Goal: Find specific page/section: Find specific page/section

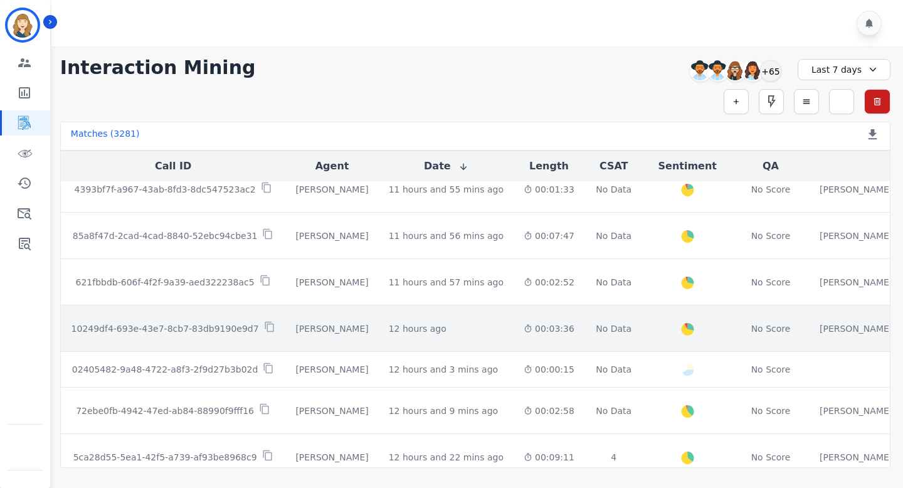
scroll to position [688, 0]
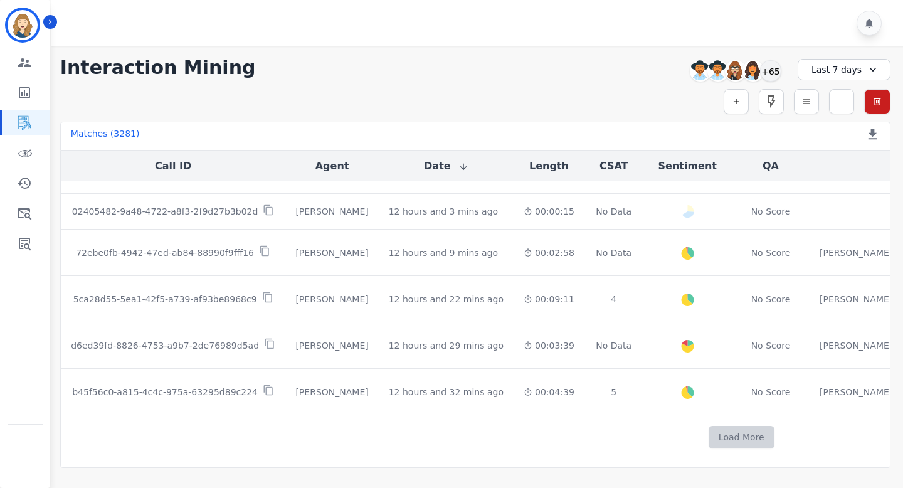
click at [708, 431] on button "Load More" at bounding box center [741, 437] width 66 height 23
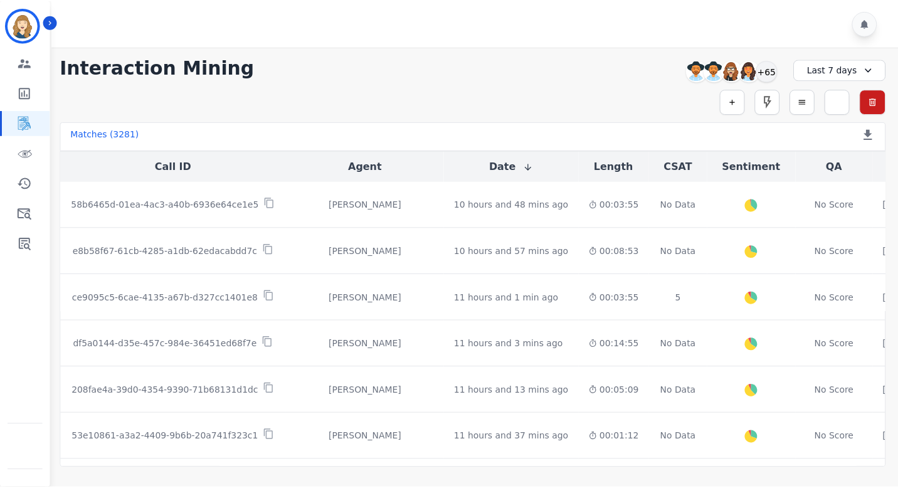
scroll to position [102, 0]
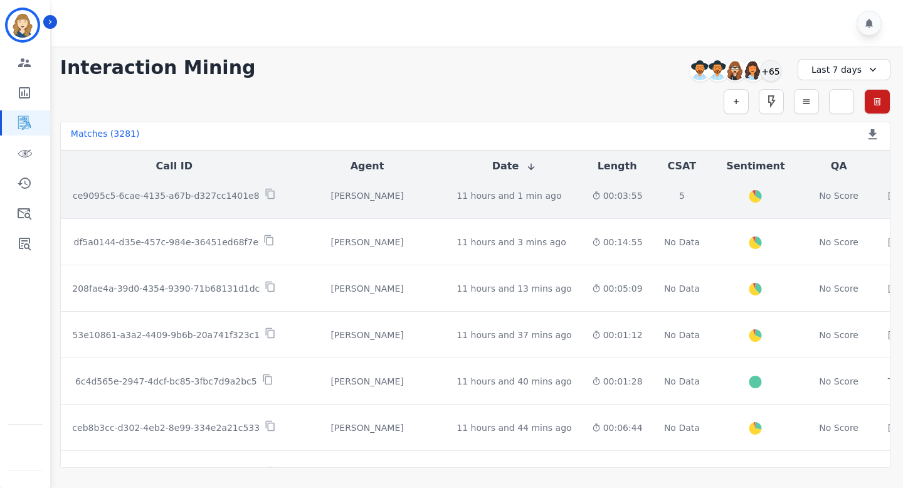
click at [219, 188] on div "ce9095c5-6cae-4135-a67b-d327cc1401e8" at bounding box center [174, 195] width 207 height 14
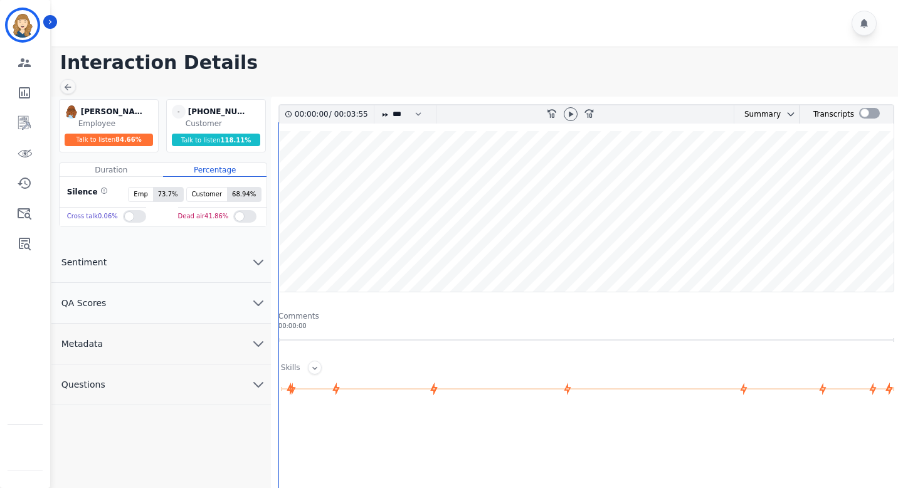
click at [95, 264] on span "Sentiment" at bounding box center [83, 262] width 65 height 13
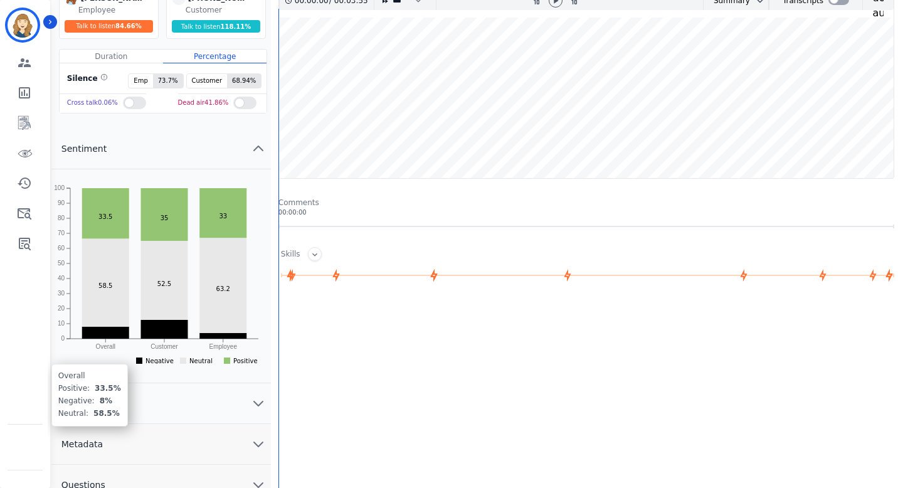
scroll to position [187, 0]
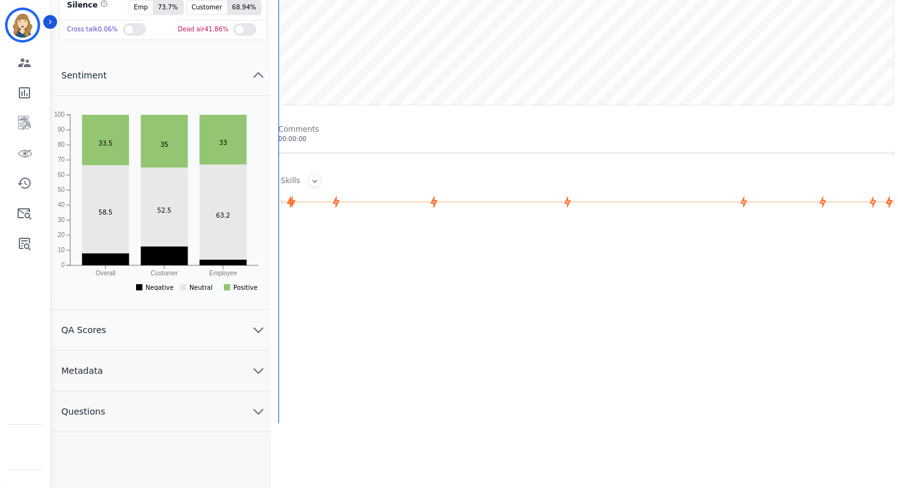
click at [127, 332] on button "QA Scores" at bounding box center [160, 330] width 219 height 41
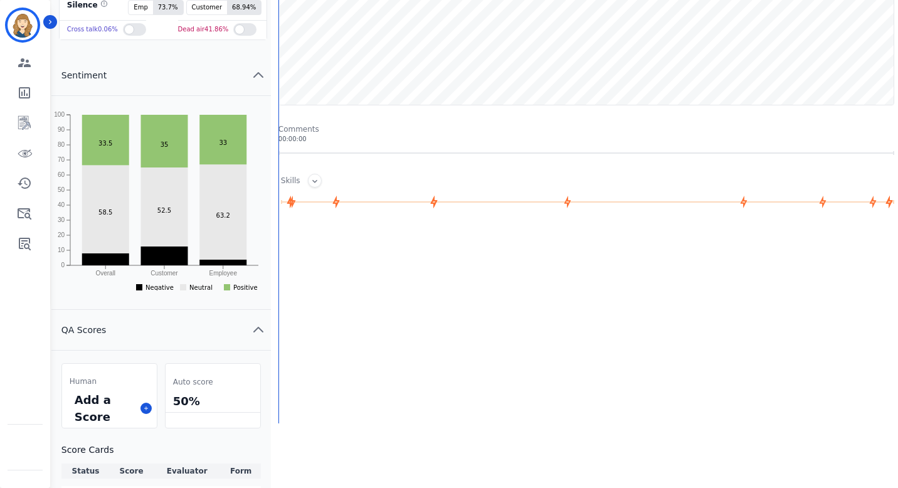
scroll to position [345, 0]
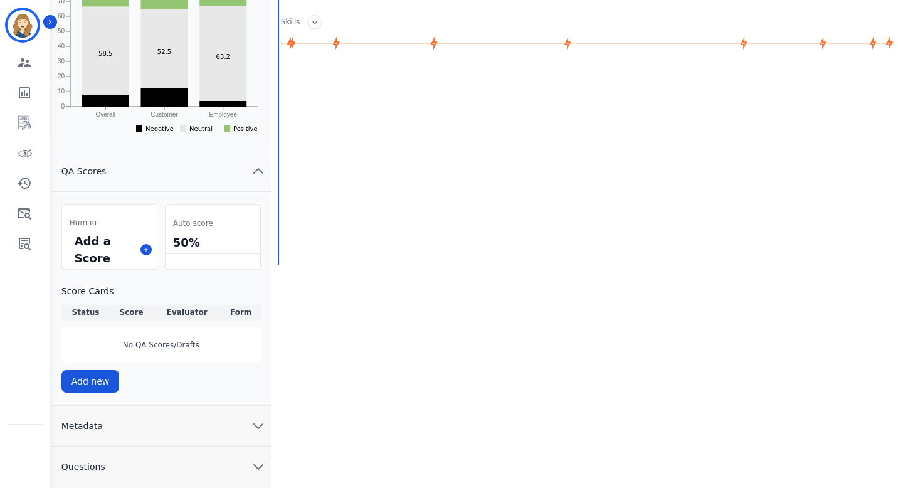
click at [97, 413] on button "Metadata" at bounding box center [160, 426] width 219 height 41
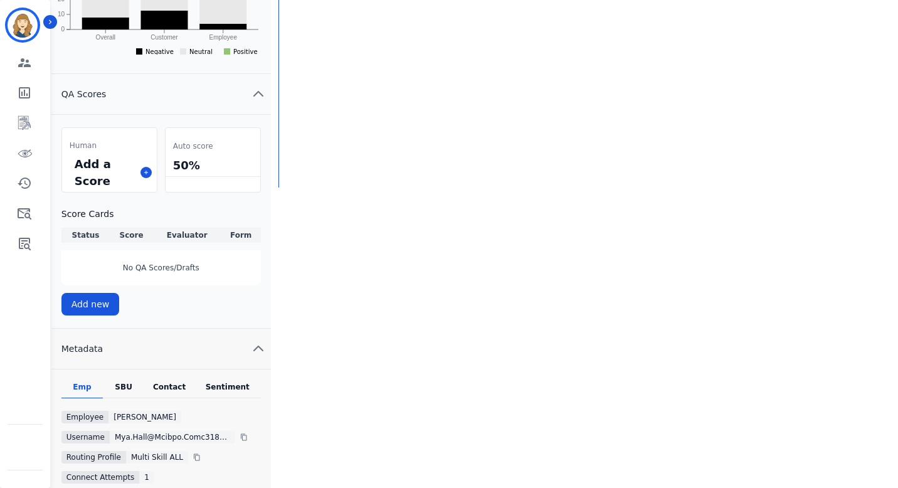
scroll to position [505, 0]
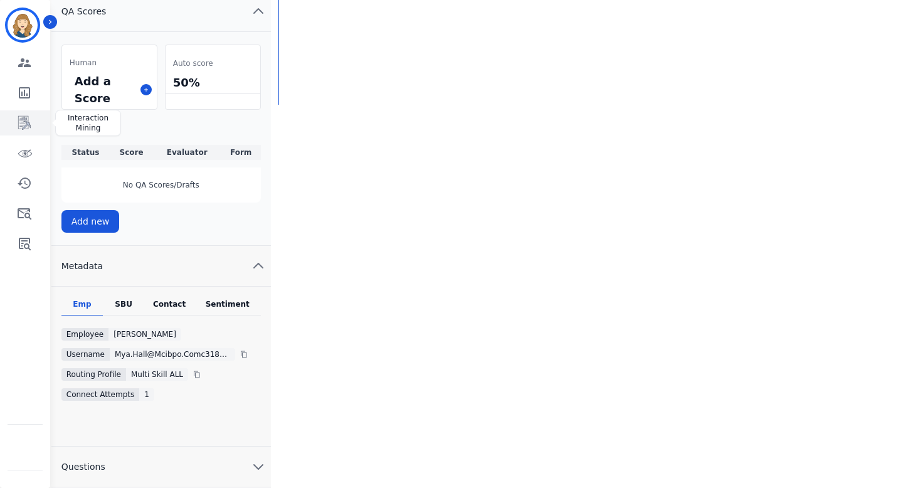
click at [19, 122] on icon "Sidebar" at bounding box center [24, 122] width 15 height 15
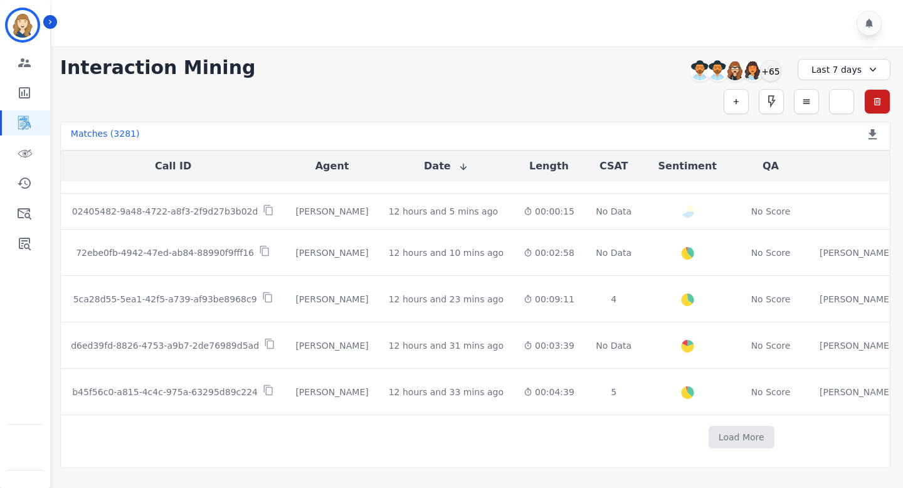
scroll to position [680, 0]
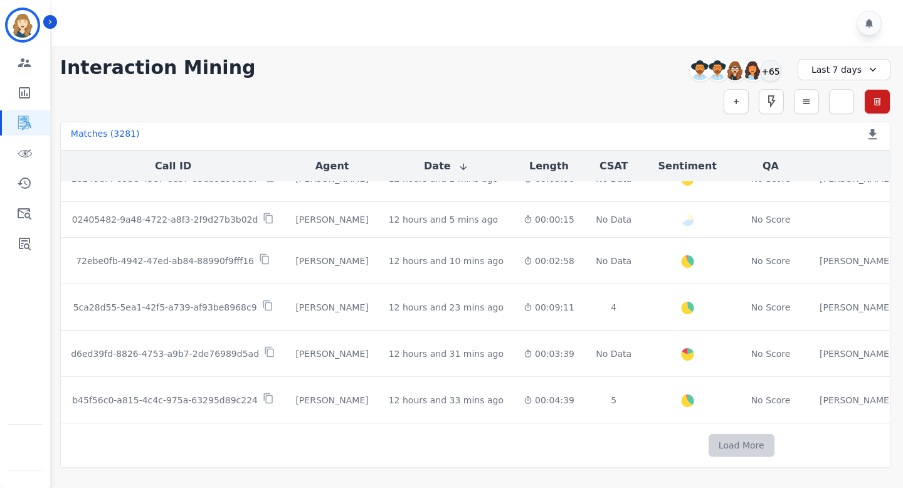
click at [708, 440] on button "Load More" at bounding box center [741, 445] width 66 height 23
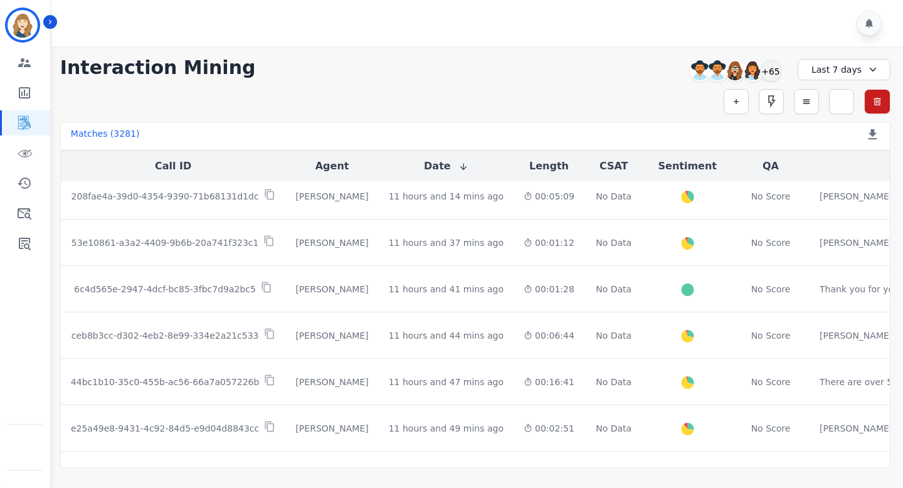
scroll to position [0, 0]
